Goal: Task Accomplishment & Management: Complete application form

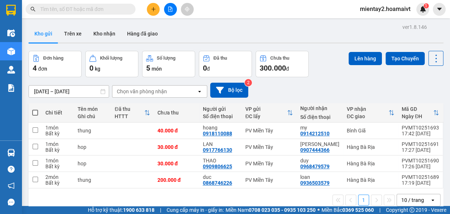
click at [152, 8] on icon "plus" at bounding box center [153, 9] width 5 height 5
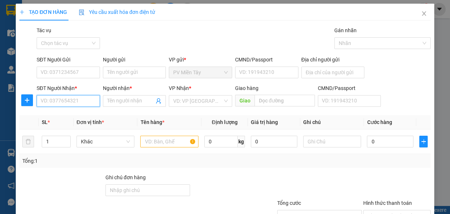
click at [83, 97] on input "SĐT Người Nhận *" at bounding box center [68, 101] width 63 height 12
click at [61, 104] on input "SĐT Người Nhận *" at bounding box center [68, 101] width 63 height 12
type input "0368866431"
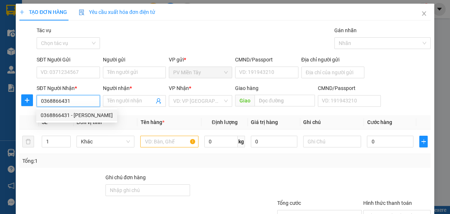
click at [78, 114] on div "0368866431 - [PERSON_NAME]" at bounding box center [77, 115] width 72 height 8
type input "0902388798 SOn KIen"
type input "[PERSON_NAME]"
type input "My Xuan"
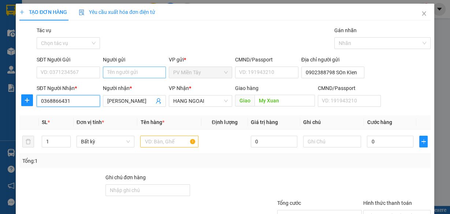
type input "0368866431"
click at [142, 74] on input "Người gửi" at bounding box center [134, 73] width 63 height 12
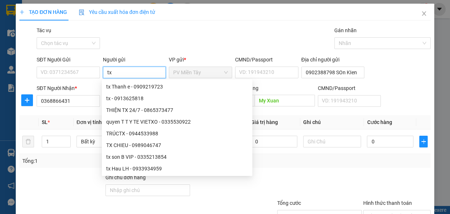
type input "t"
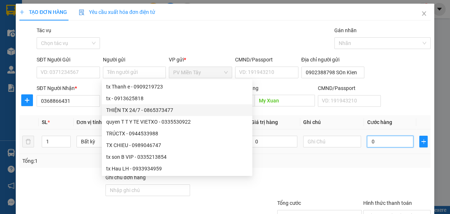
click at [377, 144] on input "0" at bounding box center [390, 142] width 46 height 12
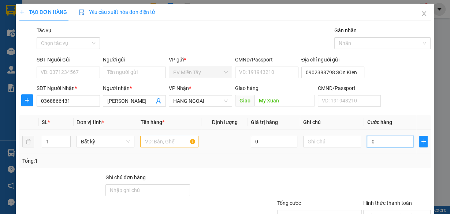
type input "7"
type input "70"
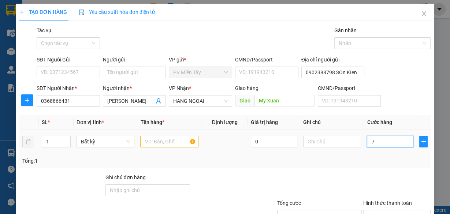
type input "70"
type input "70.000"
click at [164, 137] on input "text" at bounding box center [169, 142] width 58 height 12
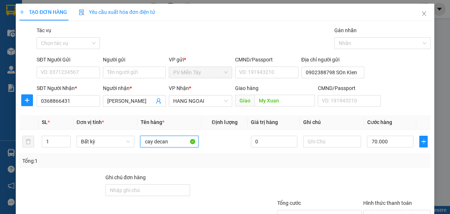
scroll to position [56, 0]
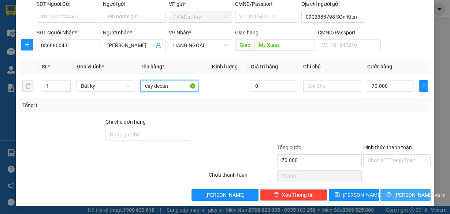
type input "cay decan"
click at [400, 192] on span "[PERSON_NAME] và In" at bounding box center [419, 195] width 51 height 8
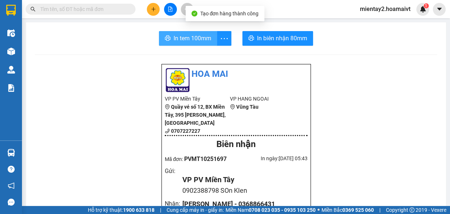
click at [190, 38] on span "In tem 100mm" at bounding box center [192, 38] width 38 height 9
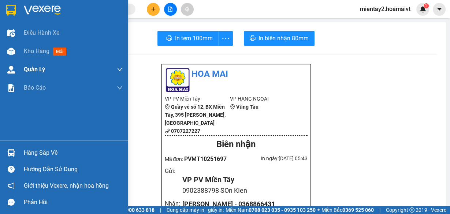
drag, startPoint x: 28, startPoint y: 49, endPoint x: 91, endPoint y: 60, distance: 64.6
click at [29, 49] on span "Kho hàng" at bounding box center [37, 51] width 26 height 7
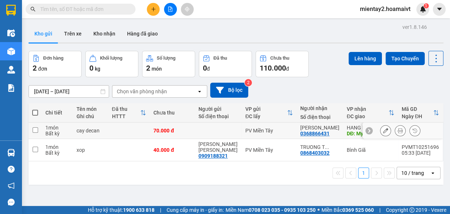
click at [383, 130] on icon at bounding box center [385, 130] width 5 height 5
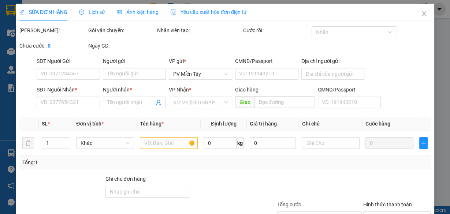
type input "0902388798 SOn KIen"
type input "0368866431"
type input "[PERSON_NAME]"
type input "My Xuan"
type input "70.000"
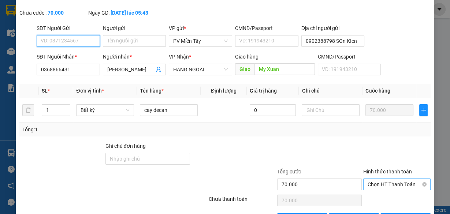
scroll to position [65, 0]
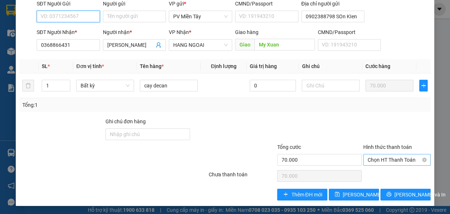
click at [386, 159] on span "Chọn HT Thanh Toán" at bounding box center [396, 159] width 59 height 11
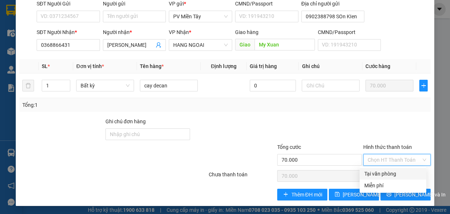
click at [386, 174] on div "Tại văn phòng" at bounding box center [393, 174] width 58 height 8
type input "0"
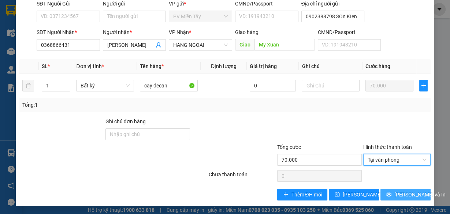
click at [396, 193] on span "[PERSON_NAME] và In" at bounding box center [419, 195] width 51 height 8
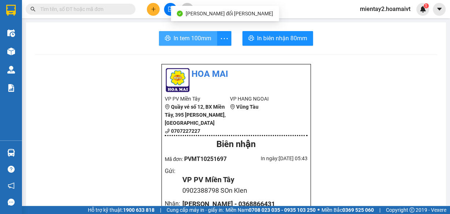
click at [194, 34] on span "In tem 100mm" at bounding box center [192, 38] width 38 height 9
